Goal: Navigation & Orientation: Find specific page/section

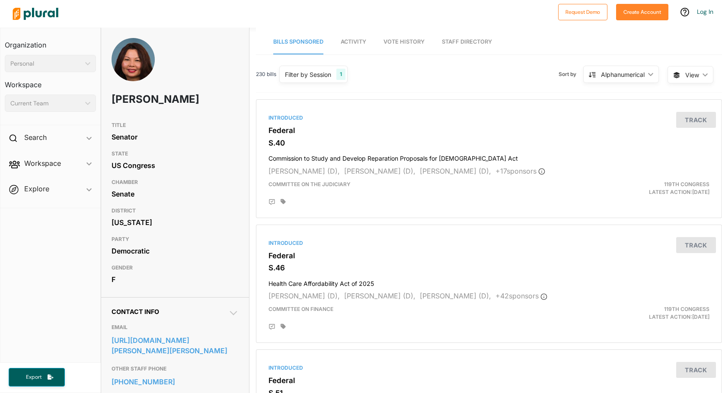
click at [58, 295] on nav "Organization Personal ic_keyboard_arrow_down Personal Workspace Current Team ic…" at bounding box center [50, 195] width 101 height 335
click at [47, 287] on nav "Organization Personal ic_keyboard_arrow_down Personal Workspace Current Team ic…" at bounding box center [50, 195] width 101 height 335
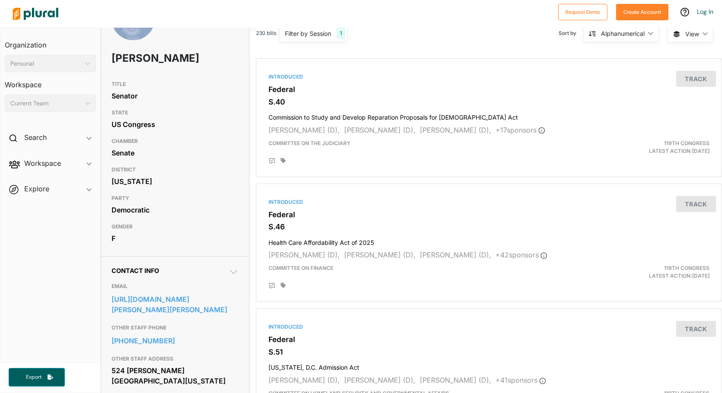
scroll to position [86, 0]
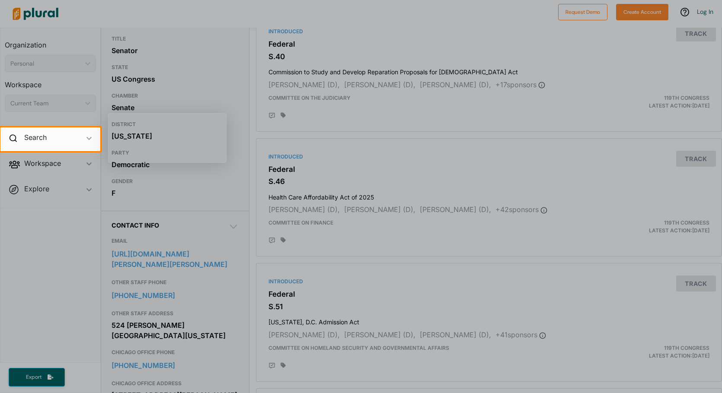
click at [153, 279] on div at bounding box center [361, 272] width 722 height 242
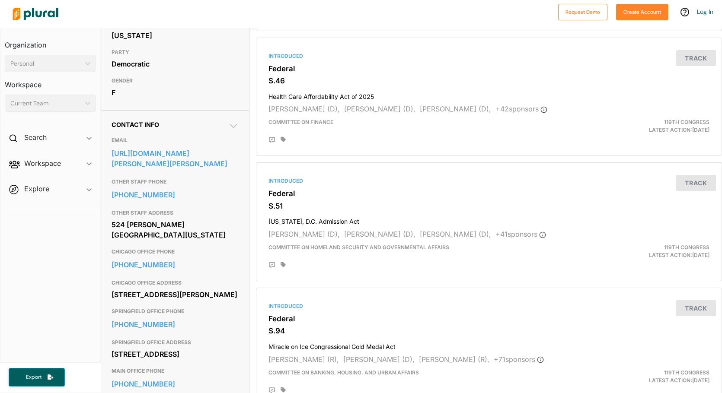
scroll to position [173, 0]
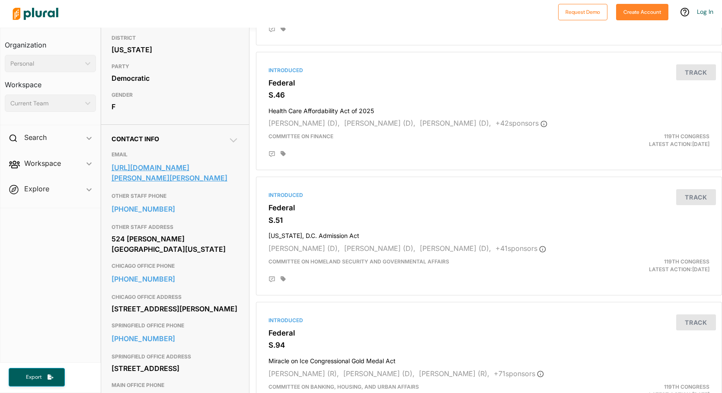
click at [205, 185] on link "[URL][DOMAIN_NAME][PERSON_NAME][PERSON_NAME]" at bounding box center [175, 172] width 127 height 23
click at [37, 288] on nav "Organization Personal ic_keyboard_arrow_down Personal Workspace Current Team ic…" at bounding box center [50, 195] width 101 height 335
click at [39, 293] on nav "Organization Personal ic_keyboard_arrow_down Personal Workspace Current Team ic…" at bounding box center [50, 195] width 101 height 335
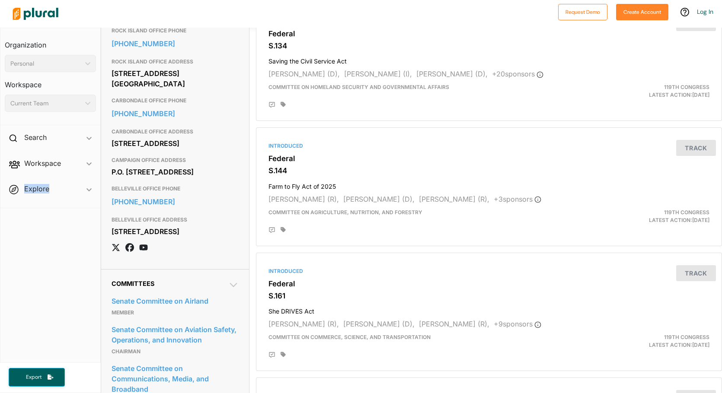
scroll to position [605, 0]
